Goal: Task Accomplishment & Management: Use online tool/utility

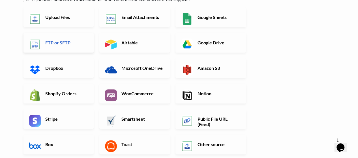
scroll to position [28, 0]
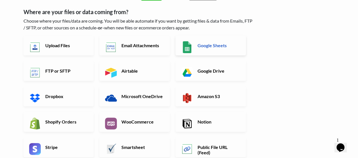
click at [214, 44] on h6 "Google Sheets" at bounding box center [218, 45] width 44 height 5
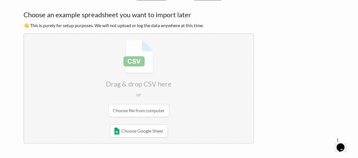
click at [113, 23] on p "👋 This is purely for setup purposes. We will not upload or log the data anywher…" at bounding box center [138, 25] width 230 height 7
click at [139, 65] on input "file" at bounding box center [138, 78] width 229 height 89
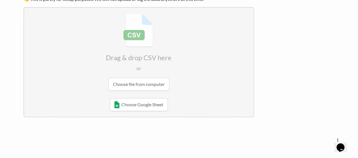
scroll to position [0, 0]
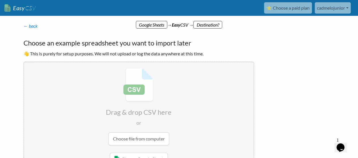
click at [40, 26] on p "← back Thanks for signing up! Set up your Import Flow and Upload Page in 1 minu…" at bounding box center [138, 26] width 230 height 7
click at [35, 25] on link "← back" at bounding box center [30, 25] width 14 height 5
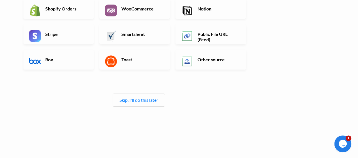
scroll to position [149, 0]
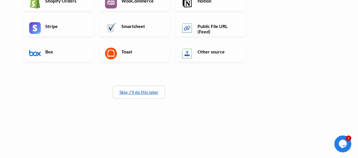
click at [146, 92] on link "Skip, I'll do this later" at bounding box center [138, 91] width 39 height 5
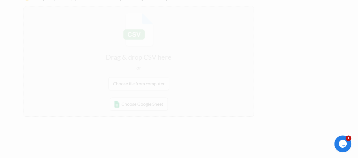
scroll to position [0, 0]
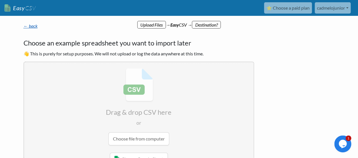
click at [31, 25] on link "← back" at bounding box center [30, 25] width 14 height 5
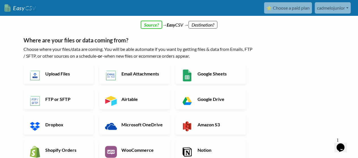
click at [157, 26] on div "← back Thanks for signing up! Set up your Import Flow and Upload Page in 1 minu…" at bounding box center [139, 144] width 242 height 255
click at [66, 99] on h6 "FTP or SFTP" at bounding box center [66, 98] width 44 height 5
